Goal: Navigation & Orientation: Find specific page/section

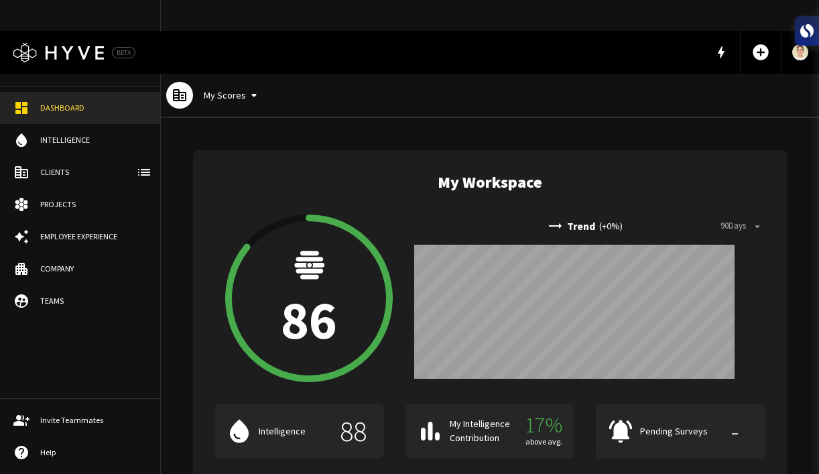
click at [61, 141] on div "Intelligence" at bounding box center [93, 140] width 107 height 12
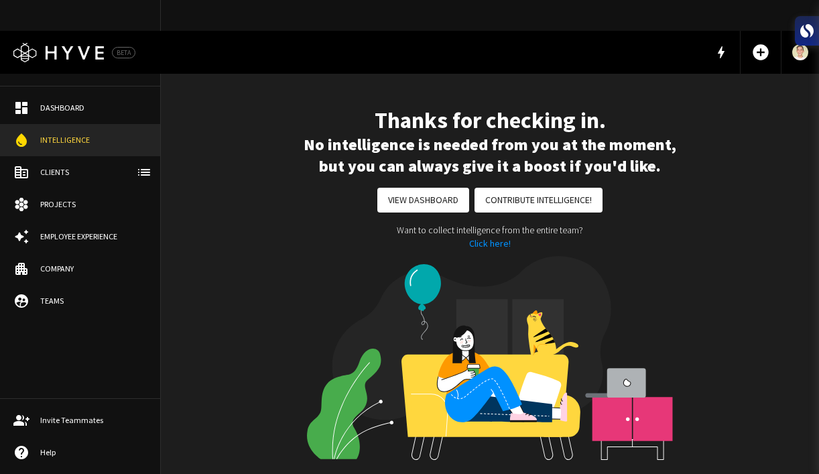
click at [87, 175] on div "Clients" at bounding box center [93, 172] width 107 height 12
